Goal: Task Accomplishment & Management: Manage account settings

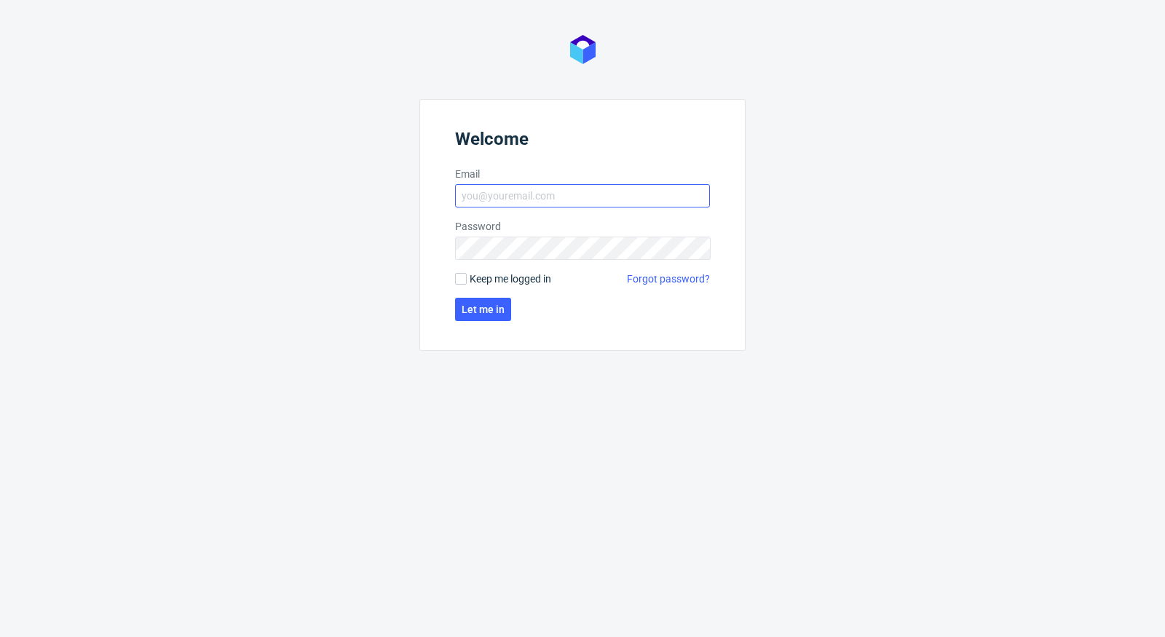
click at [626, 174] on label "Email" at bounding box center [582, 174] width 255 height 15
click at [626, 184] on input "Email" at bounding box center [582, 195] width 255 height 23
click at [626, 187] on input "Email" at bounding box center [582, 195] width 255 height 23
type input "[PERSON_NAME][EMAIL_ADDRESS][PERSON_NAME][DOMAIN_NAME]"
click at [476, 280] on span "Keep me logged in" at bounding box center [511, 279] width 82 height 15
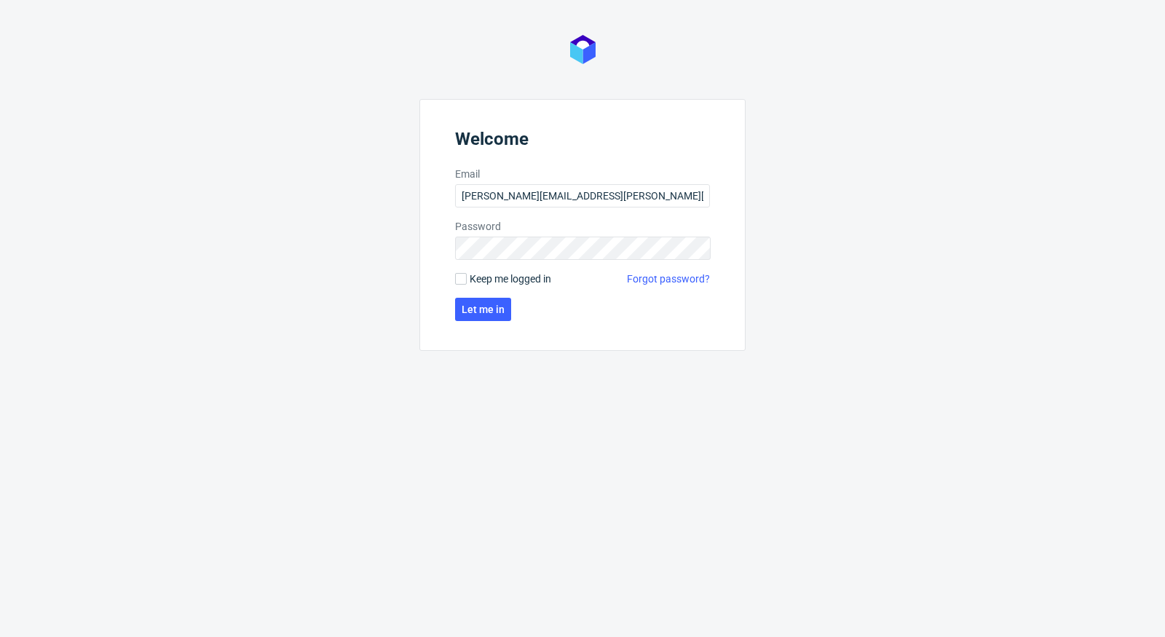
click at [467, 280] on input "Keep me logged in" at bounding box center [461, 279] width 12 height 12
checkbox input "true"
click at [483, 310] on span "Let me in" at bounding box center [483, 309] width 43 height 10
